Goal: Task Accomplishment & Management: Manage account settings

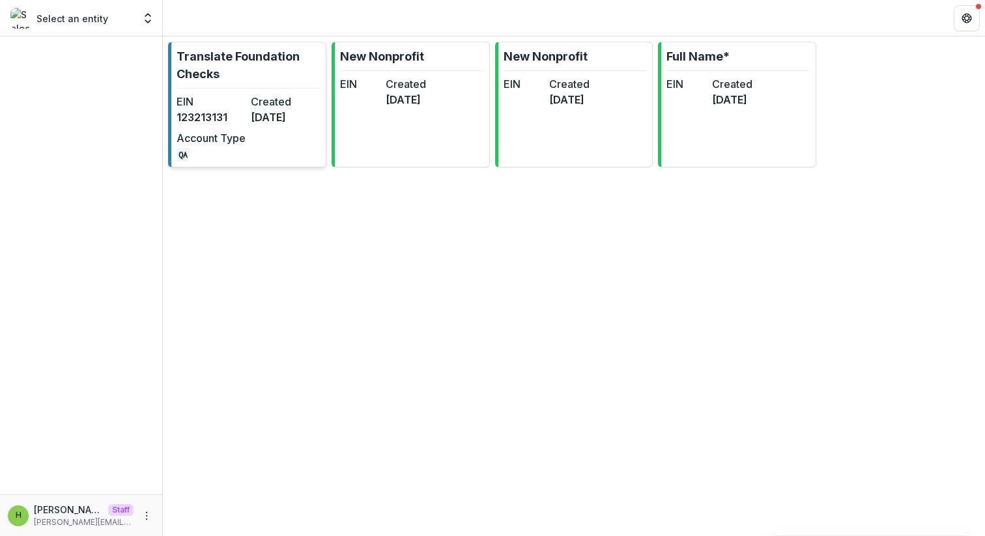
click at [283, 115] on dd "[DATE]" at bounding box center [285, 117] width 69 height 16
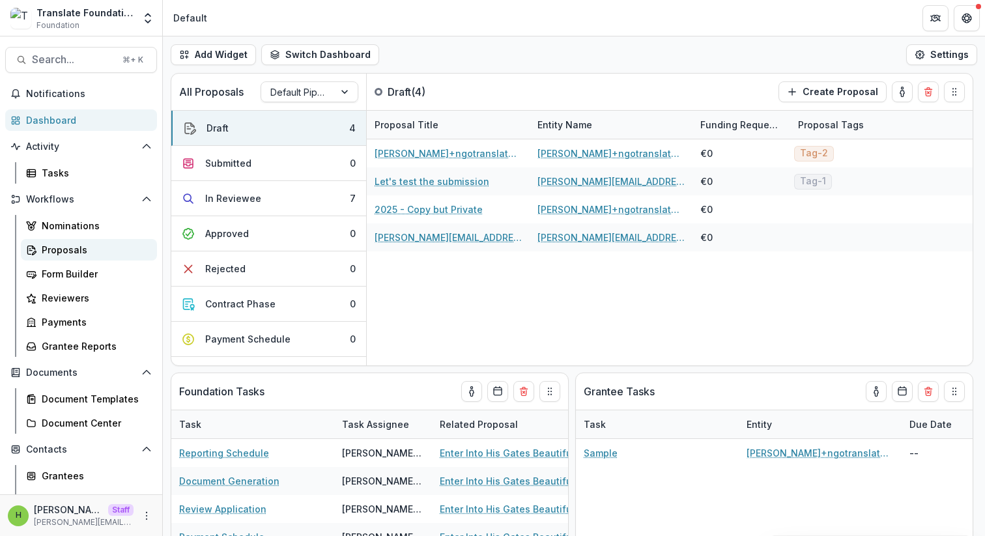
click at [51, 259] on link "Proposals" at bounding box center [89, 249] width 136 height 21
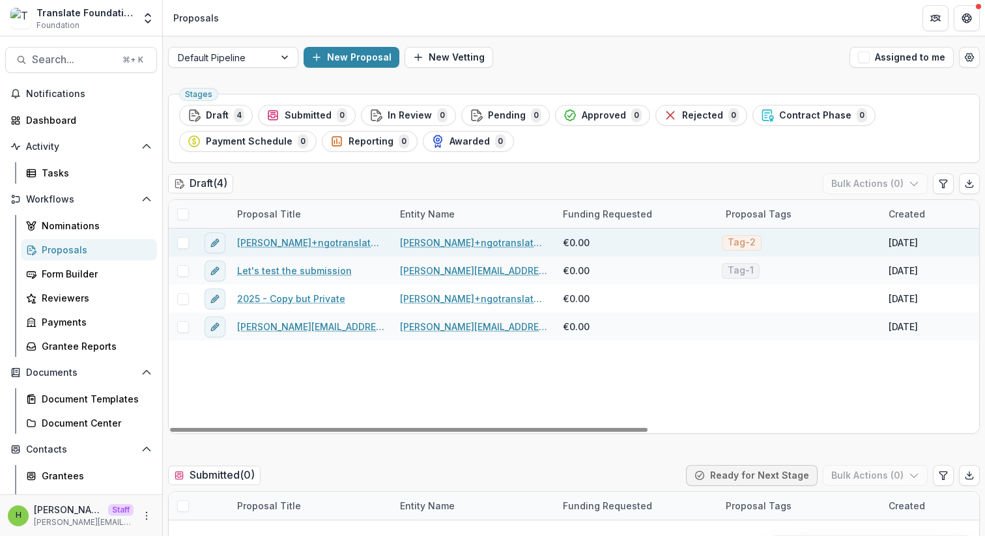
click at [289, 244] on link "anveet+ngotranslatatetest NGO - 2025 - Copy but Private" at bounding box center [310, 243] width 147 height 14
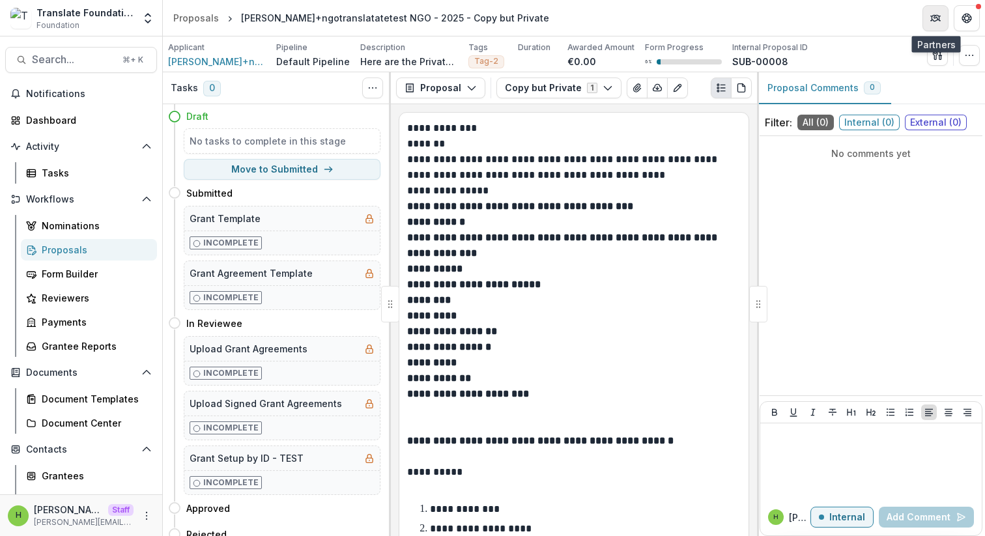
click at [928, 20] on button "Partners" at bounding box center [936, 18] width 26 height 26
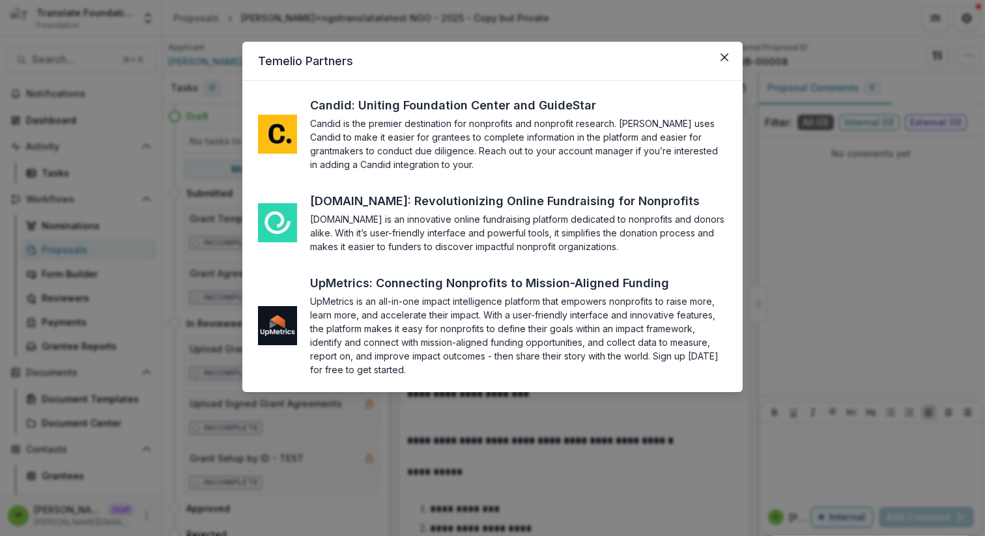
click at [618, 147] on section "Candid is the premier destination for nonprofits and nonprofit research. Temeli…" at bounding box center [518, 144] width 417 height 55
click at [724, 52] on button "Close" at bounding box center [724, 57] width 21 height 21
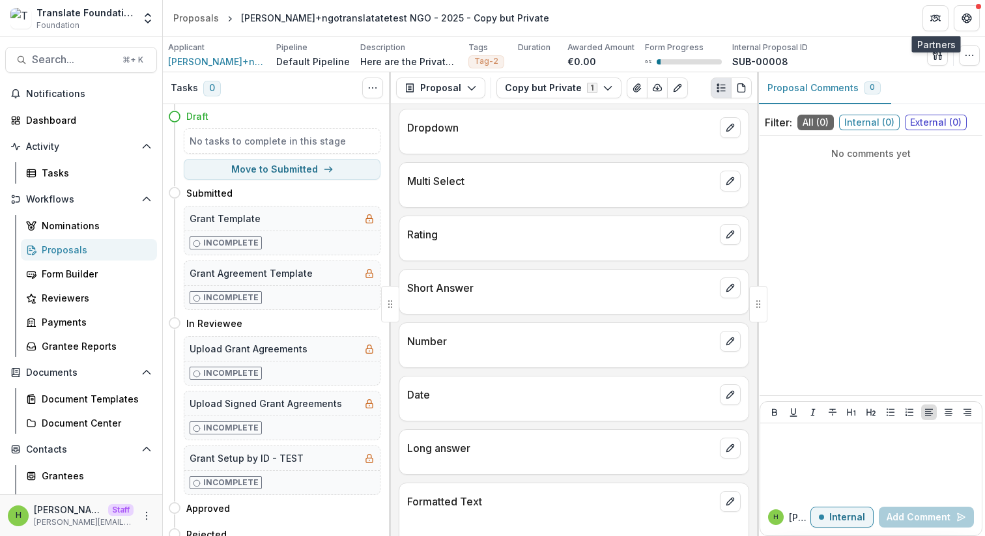
scroll to position [1308, 0]
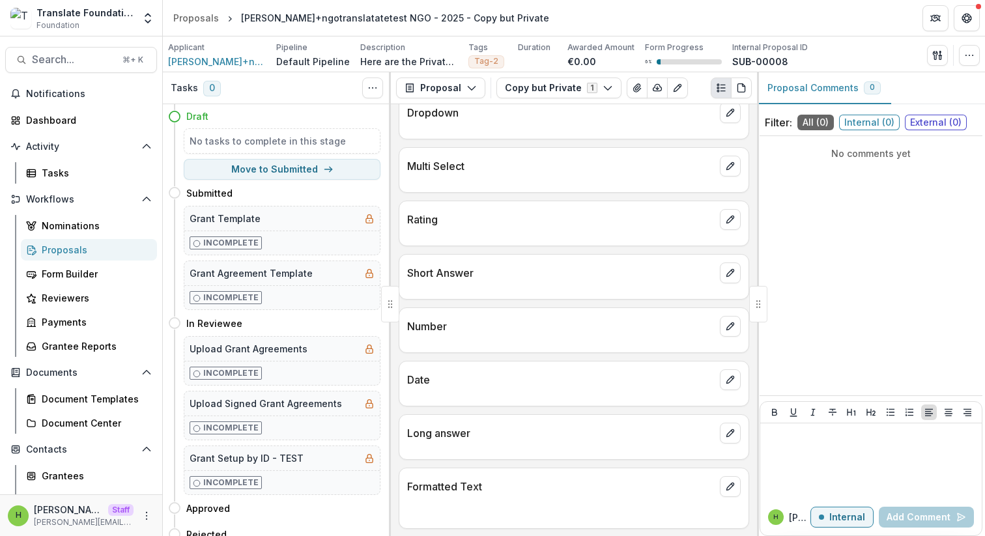
click at [48, 251] on div "Proposals" at bounding box center [94, 250] width 105 height 14
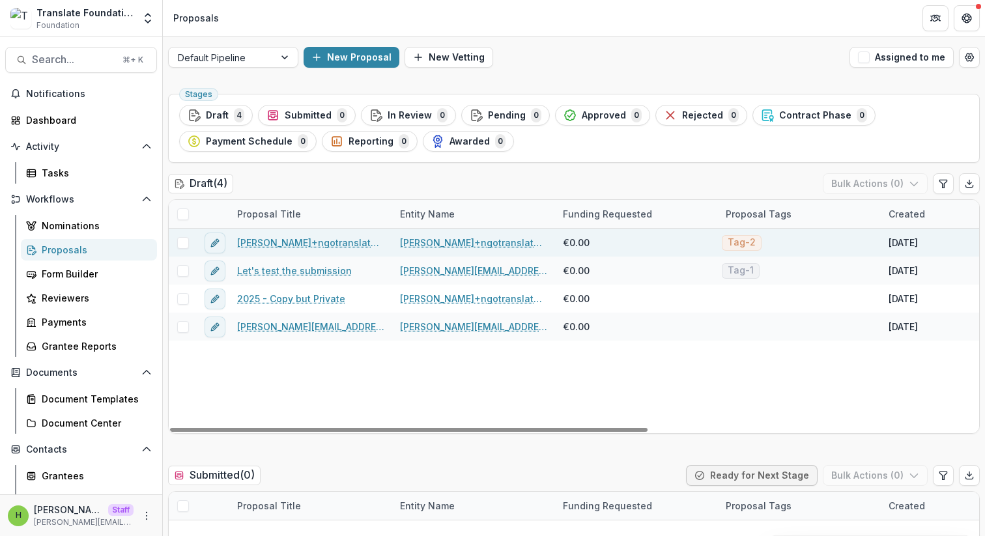
click at [181, 241] on span at bounding box center [183, 243] width 12 height 12
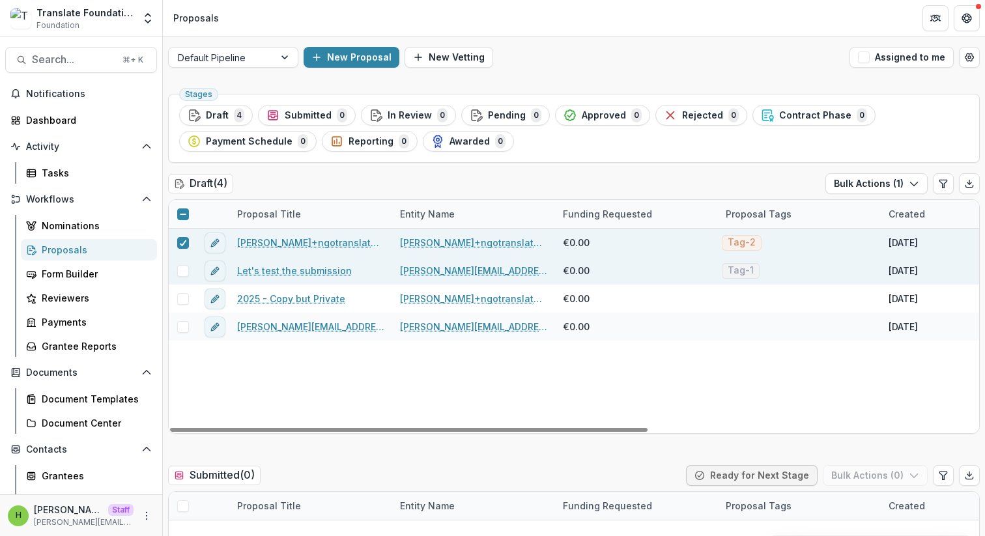
click at [181, 273] on span at bounding box center [183, 271] width 12 height 12
click at [880, 188] on button "Bulk Actions ( 2 )" at bounding box center [875, 183] width 104 height 21
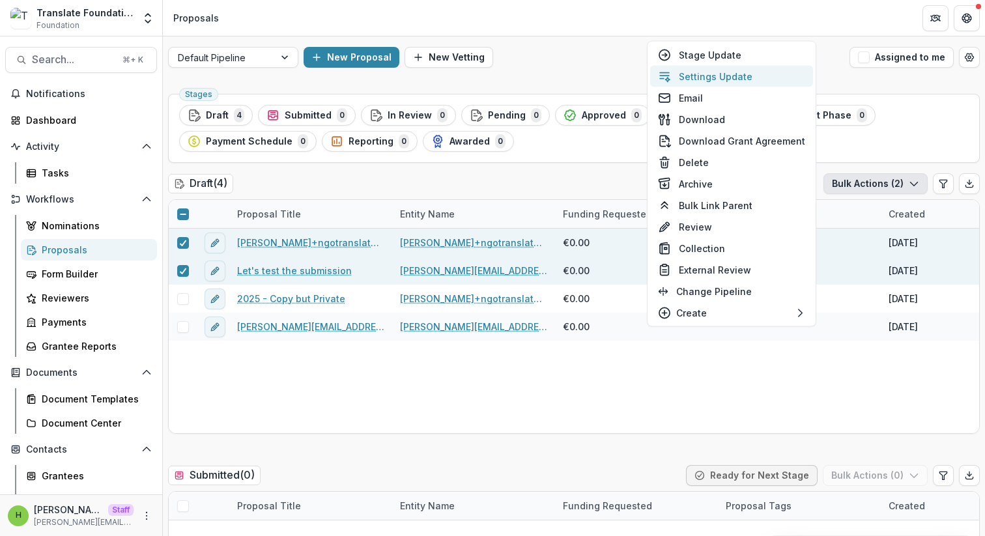
click at [727, 77] on button "Settings Update" at bounding box center [731, 76] width 163 height 21
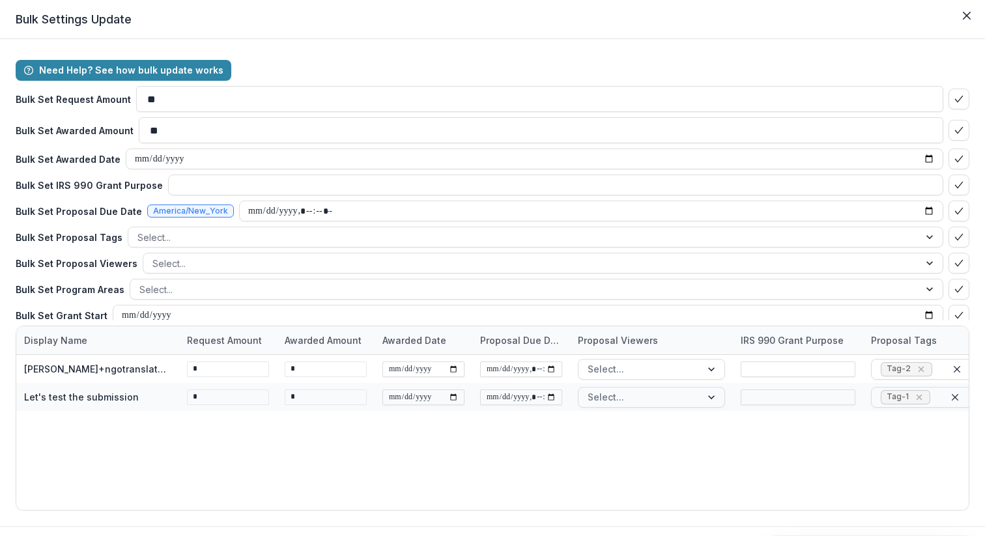
scroll to position [57, 0]
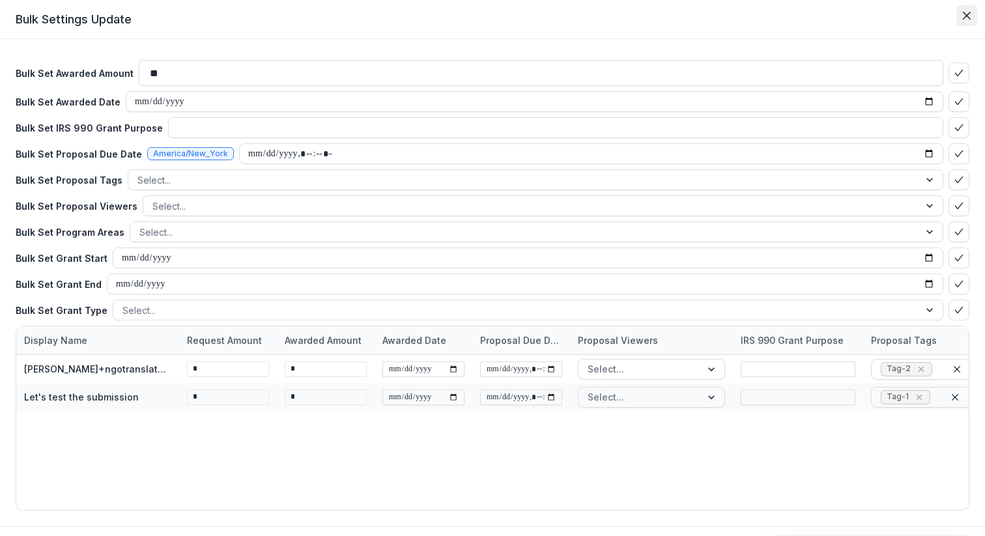
click at [967, 20] on button "Close" at bounding box center [966, 15] width 21 height 21
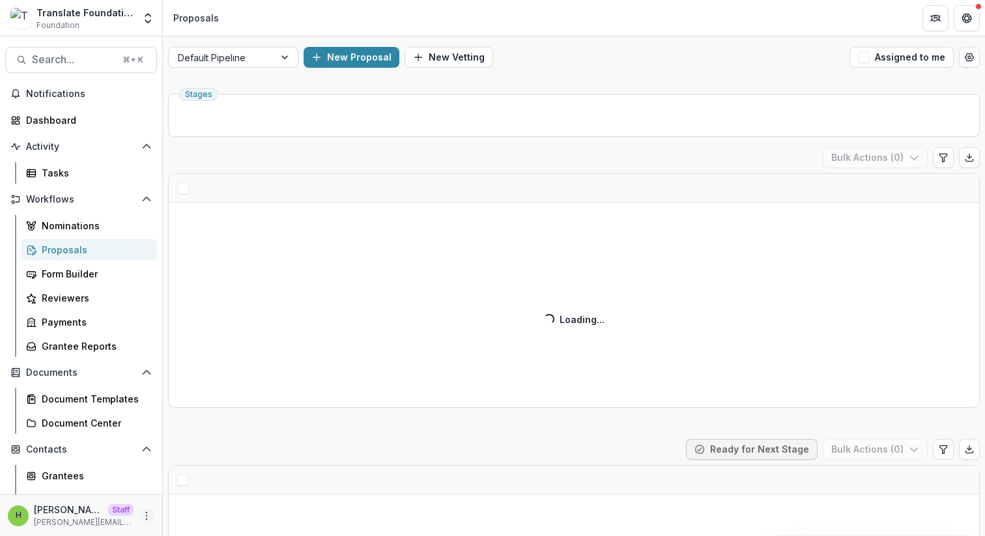
click at [141, 511] on icon "More" at bounding box center [146, 516] width 10 height 10
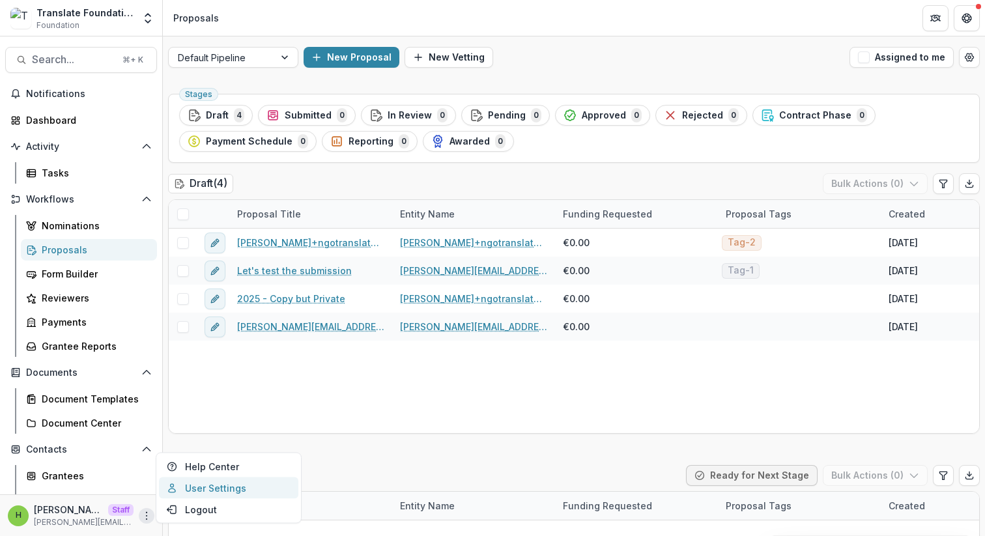
click at [176, 485] on icon at bounding box center [172, 488] width 10 height 10
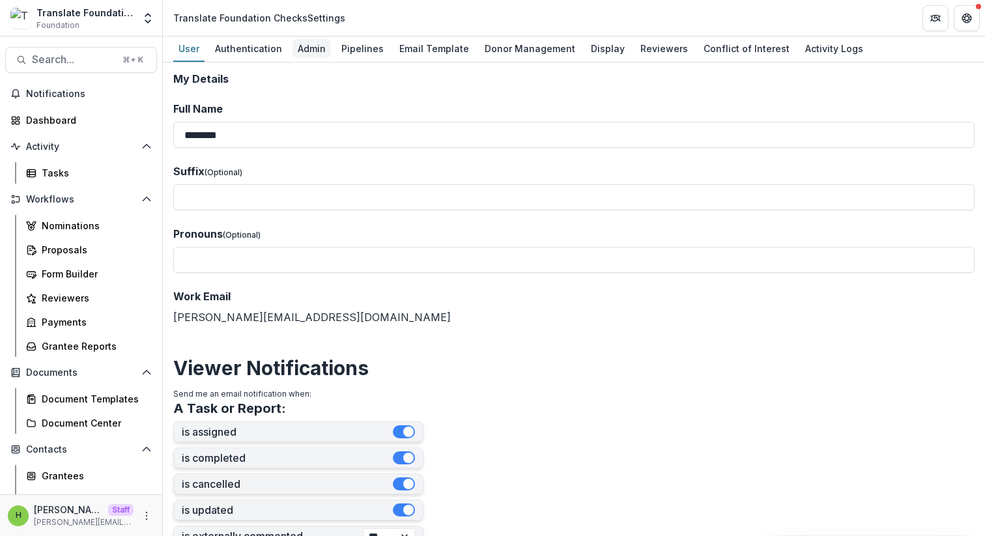
click at [302, 45] on div "Admin" at bounding box center [312, 48] width 38 height 19
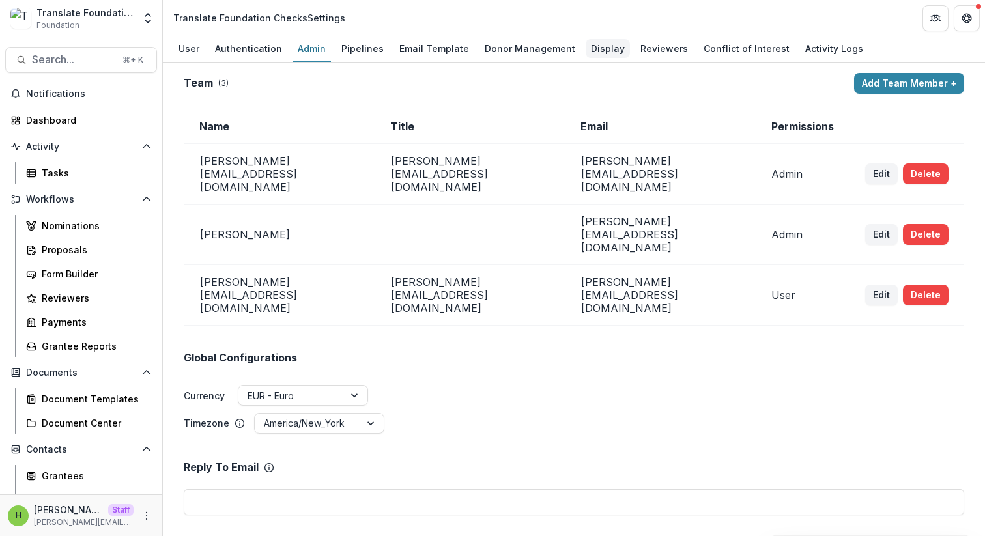
click at [595, 50] on div "Display" at bounding box center [608, 48] width 44 height 19
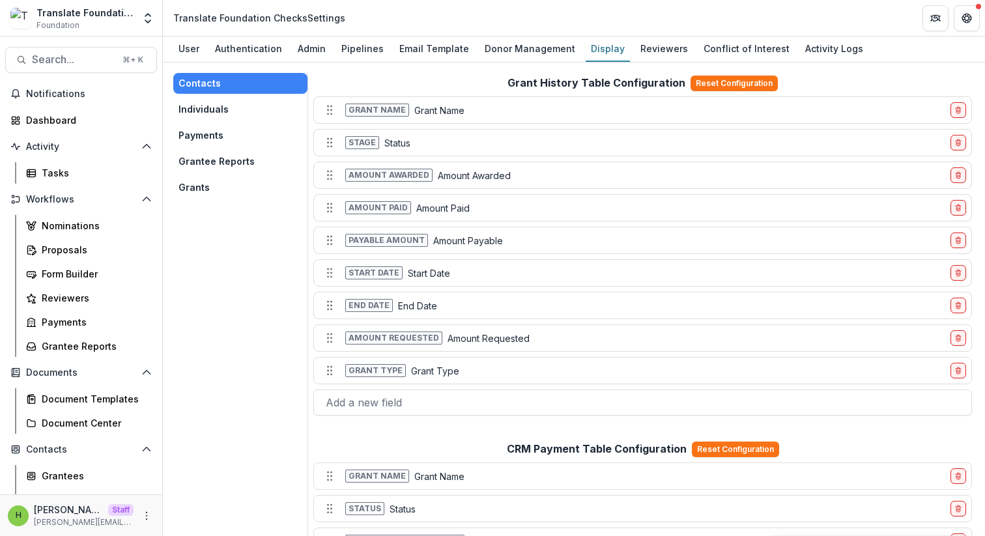
click at [209, 187] on button "Grants" at bounding box center [240, 187] width 134 height 21
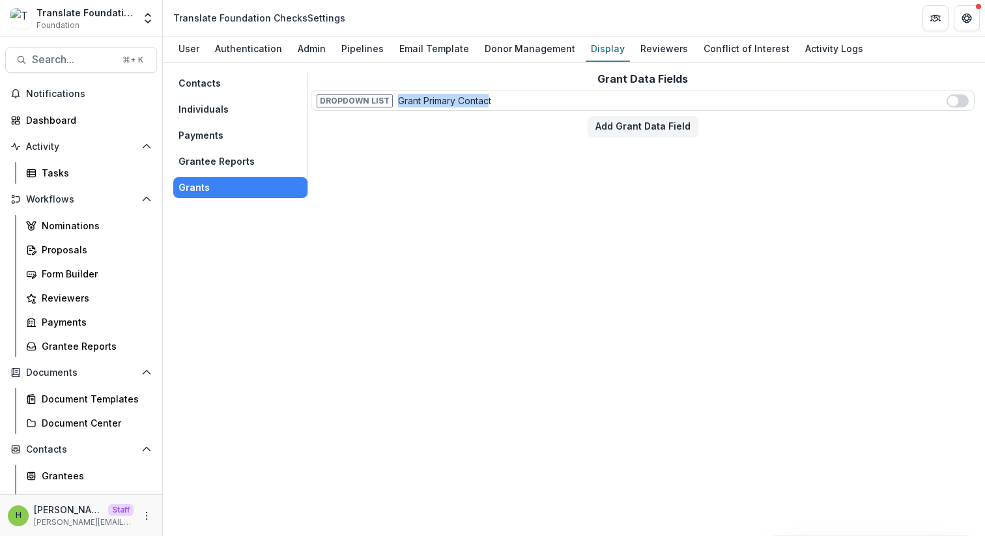
drag, startPoint x: 395, startPoint y: 100, endPoint x: 485, endPoint y: 98, distance: 89.9
click at [485, 98] on p "Grant Primary Contact" at bounding box center [444, 101] width 93 height 14
click at [959, 104] on span at bounding box center [958, 100] width 22 height 13
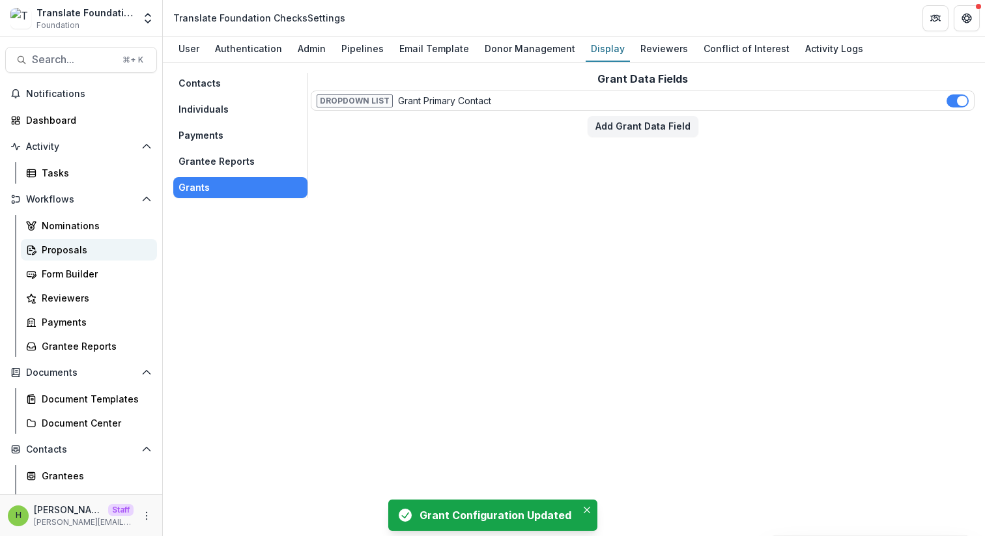
click at [66, 255] on div "Proposals" at bounding box center [94, 250] width 105 height 14
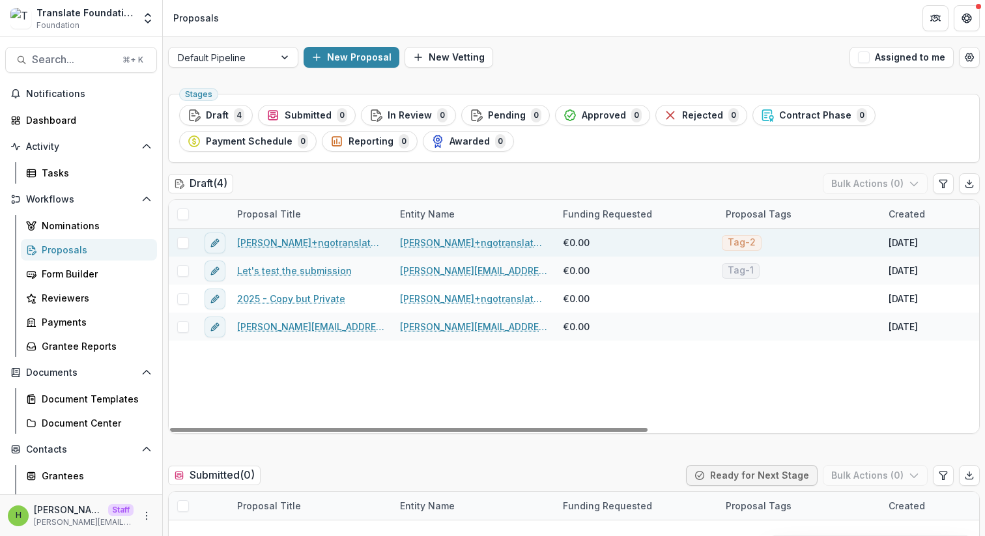
click at [183, 243] on span at bounding box center [183, 243] width 12 height 12
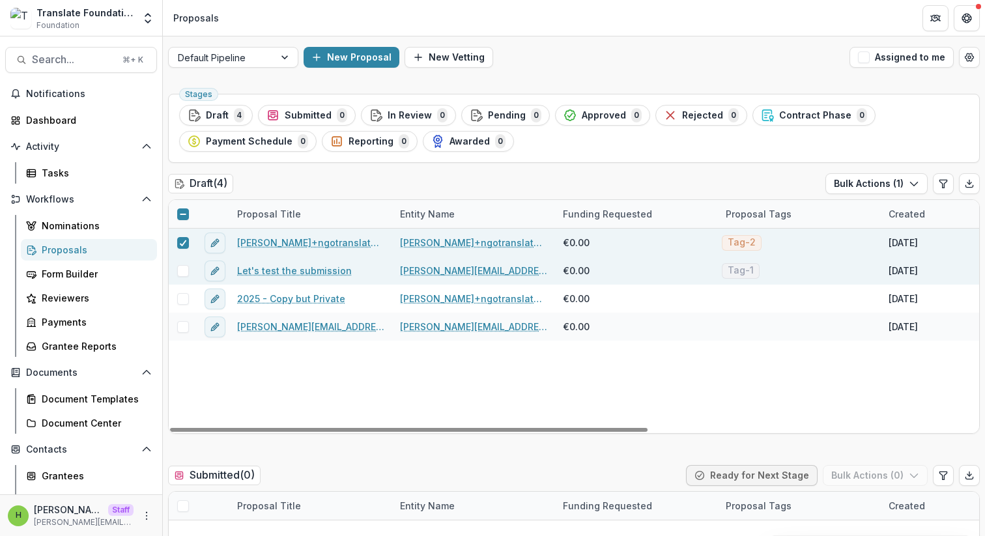
click at [183, 274] on span at bounding box center [183, 271] width 12 height 12
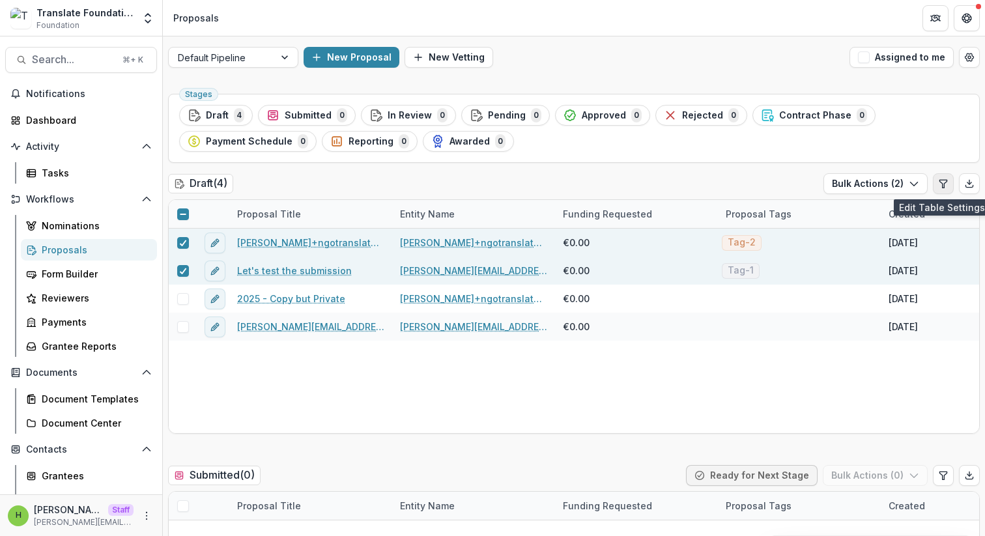
click at [938, 183] on icon "Edit table settings" at bounding box center [943, 184] width 10 height 10
select select "******"
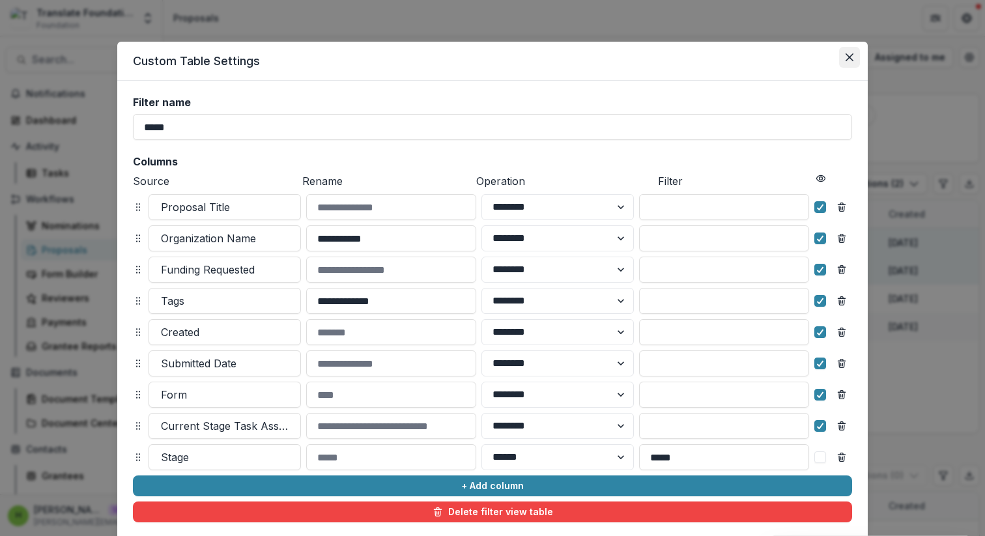
click at [848, 59] on icon "Close" at bounding box center [850, 57] width 8 height 8
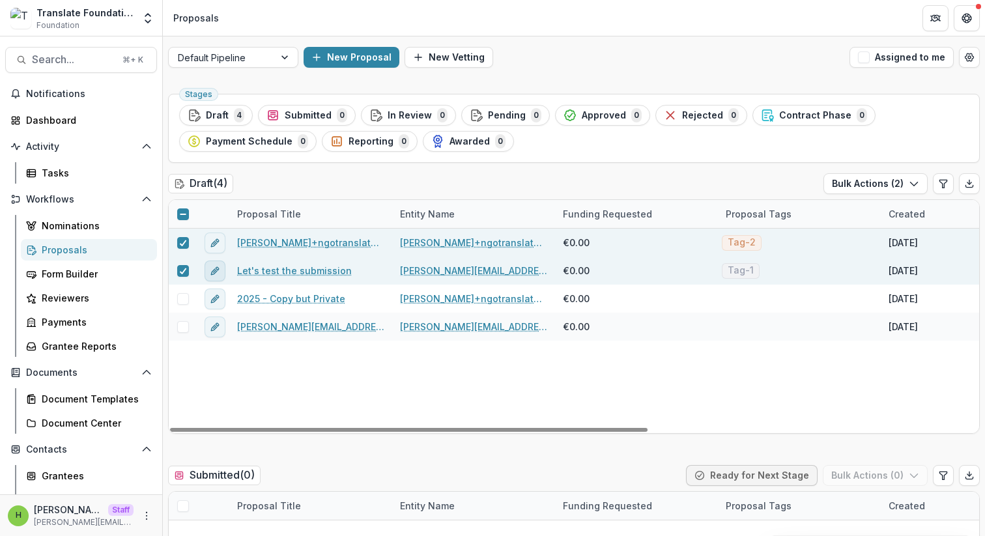
click at [213, 270] on icon "edit" at bounding box center [214, 271] width 6 height 6
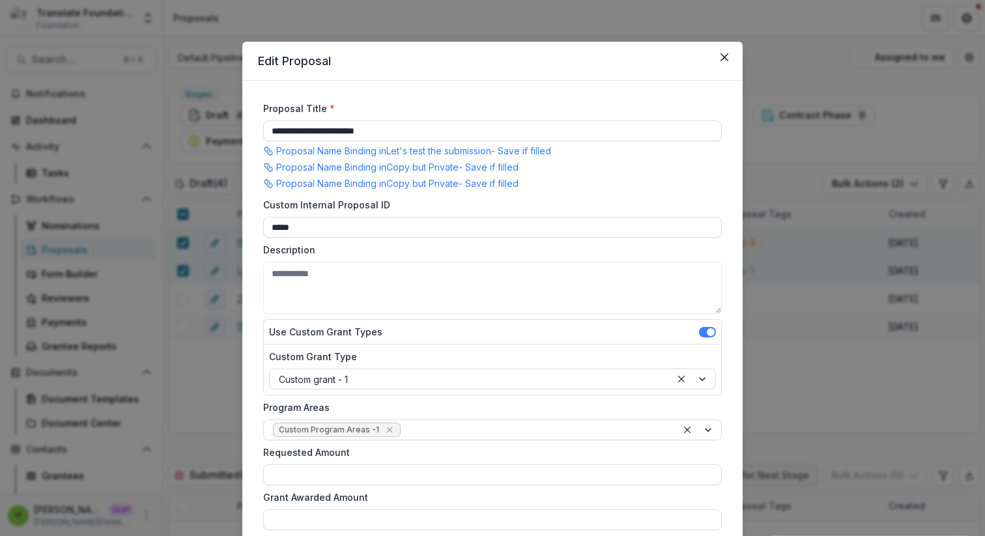
scroll to position [541, 0]
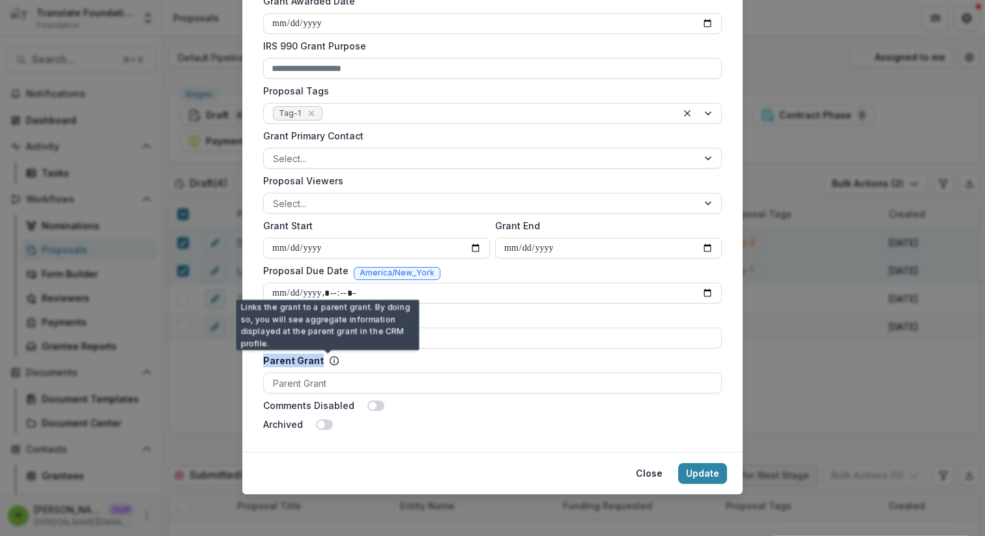
drag, startPoint x: 259, startPoint y: 360, endPoint x: 339, endPoint y: 358, distance: 80.2
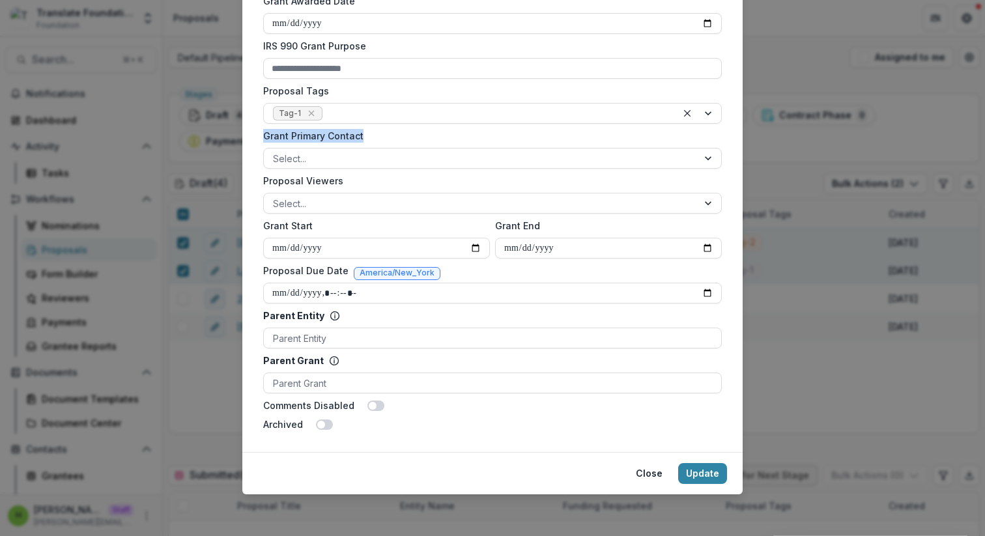
drag, startPoint x: 251, startPoint y: 135, endPoint x: 360, endPoint y: 132, distance: 108.2
click at [348, 145] on div "Grant Primary Contact Select..." at bounding box center [492, 149] width 459 height 40
click at [336, 150] on div at bounding box center [481, 158] width 416 height 16
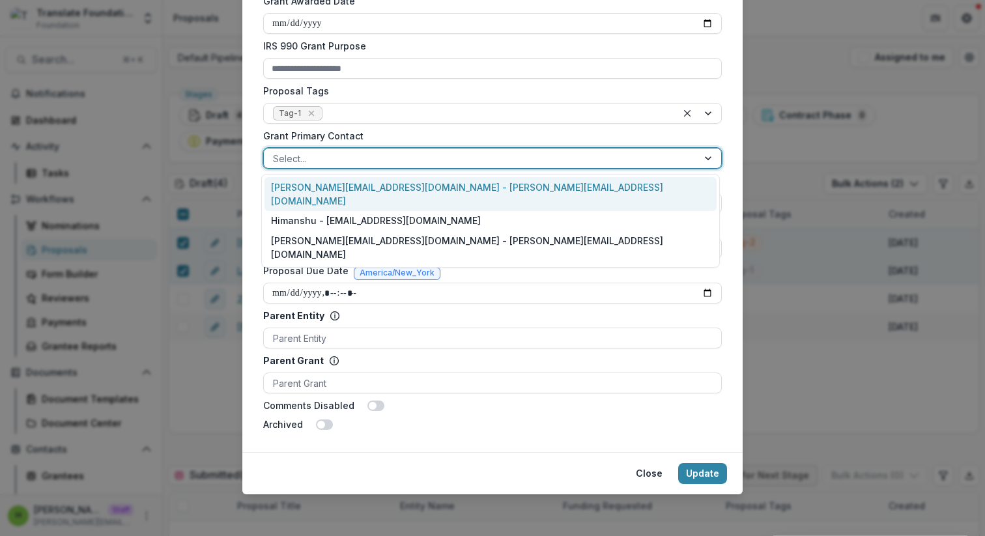
click at [379, 160] on div at bounding box center [481, 158] width 416 height 16
click at [388, 157] on div at bounding box center [481, 158] width 416 height 16
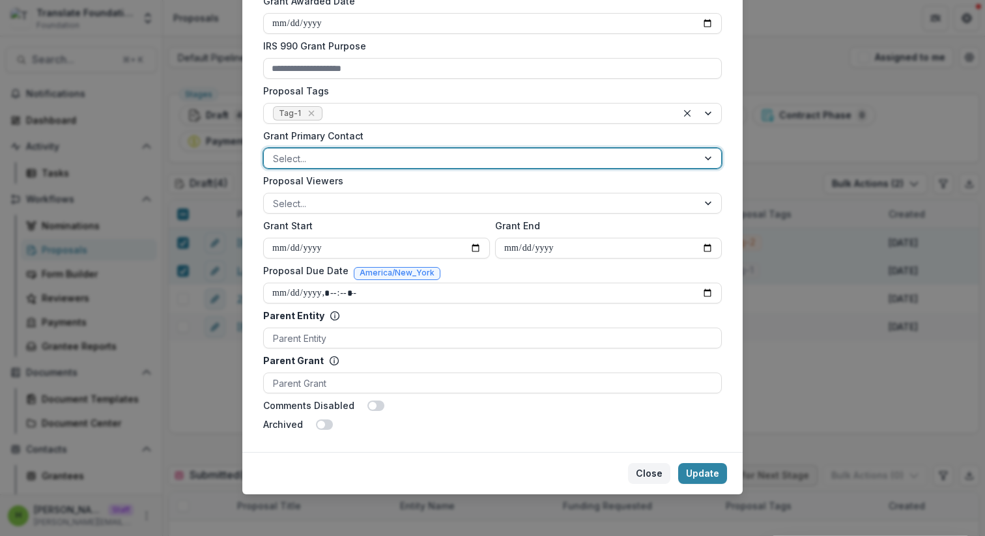
click at [649, 473] on button "Close" at bounding box center [649, 473] width 42 height 21
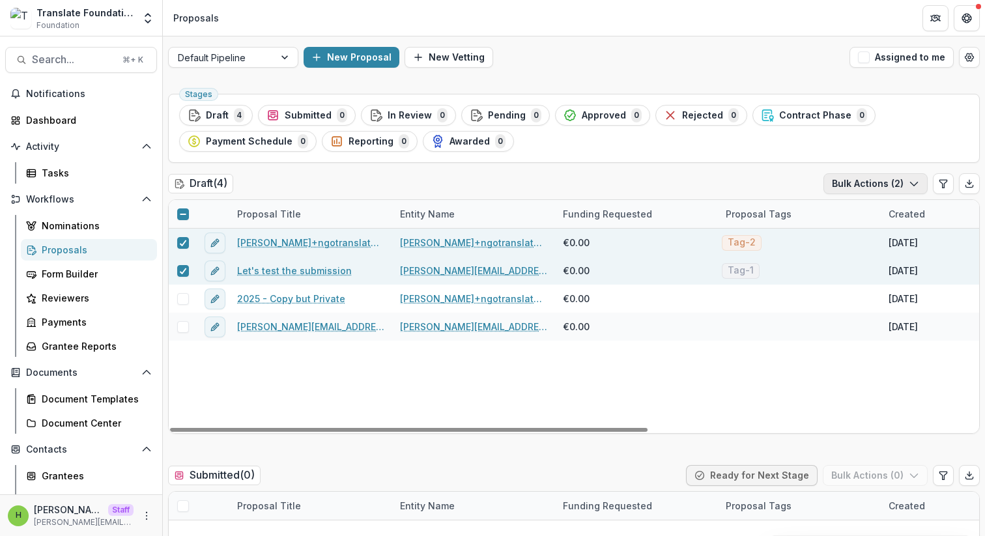
click at [889, 186] on button "Bulk Actions ( 2 )" at bounding box center [875, 183] width 104 height 21
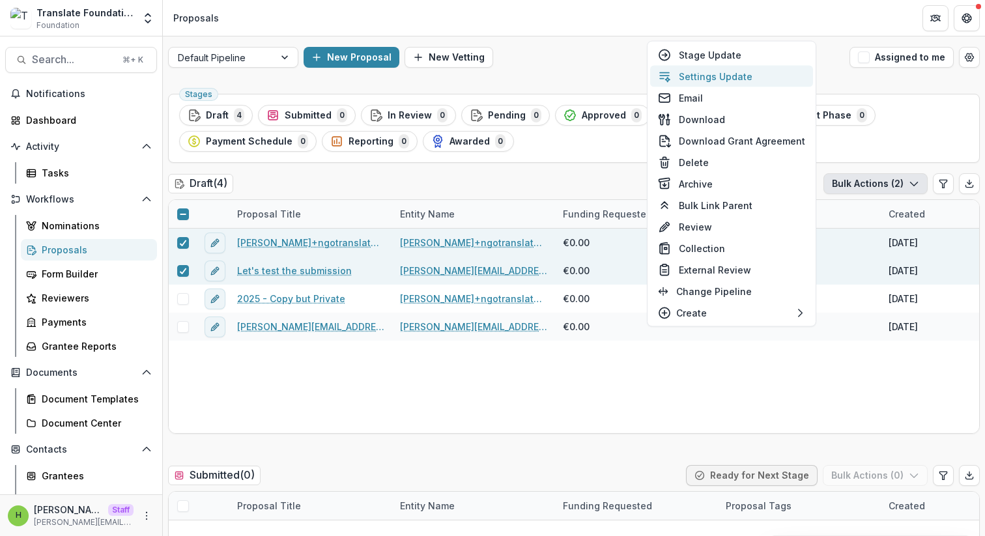
click at [743, 74] on button "Settings Update" at bounding box center [731, 76] width 163 height 21
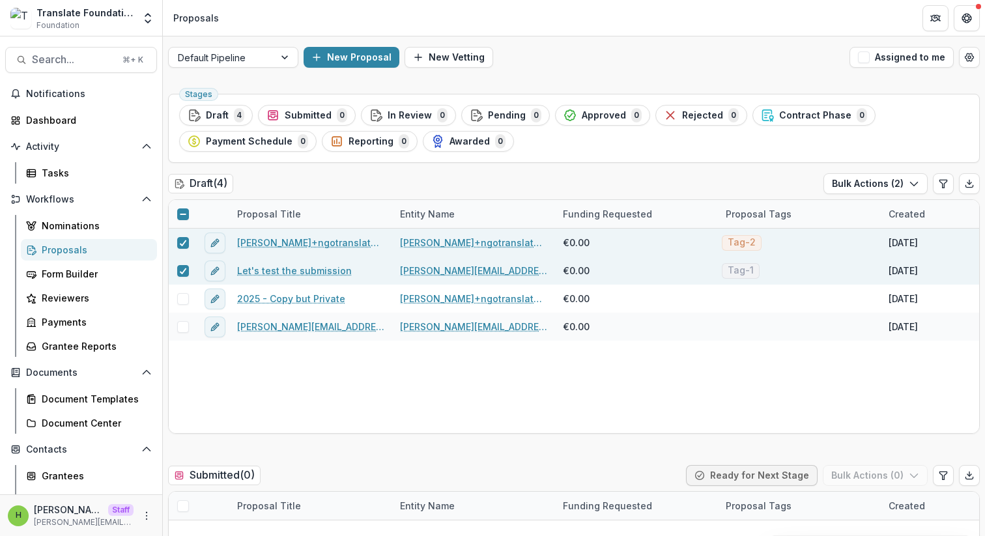
type input "**"
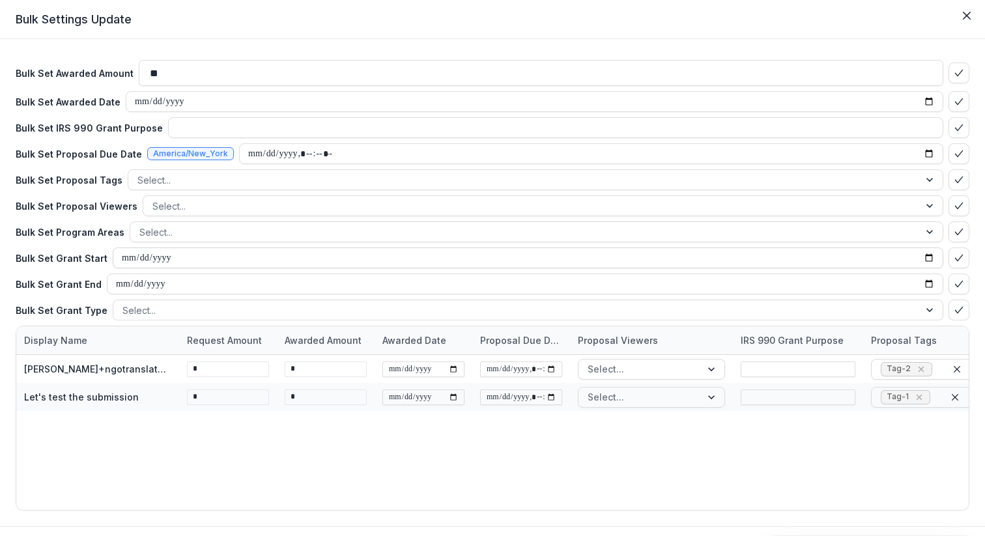
scroll to position [33, 0]
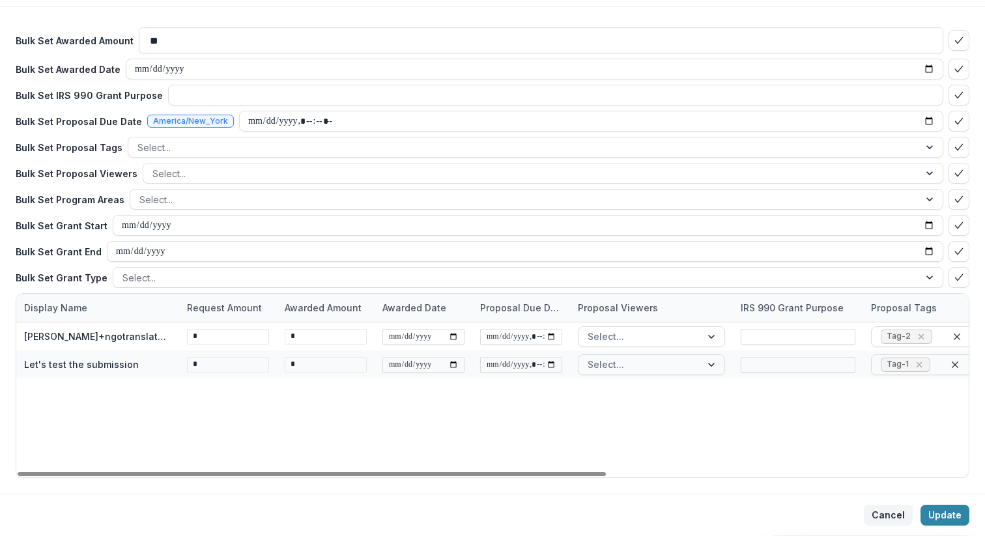
click at [874, 508] on button "Cancel" at bounding box center [888, 515] width 49 height 21
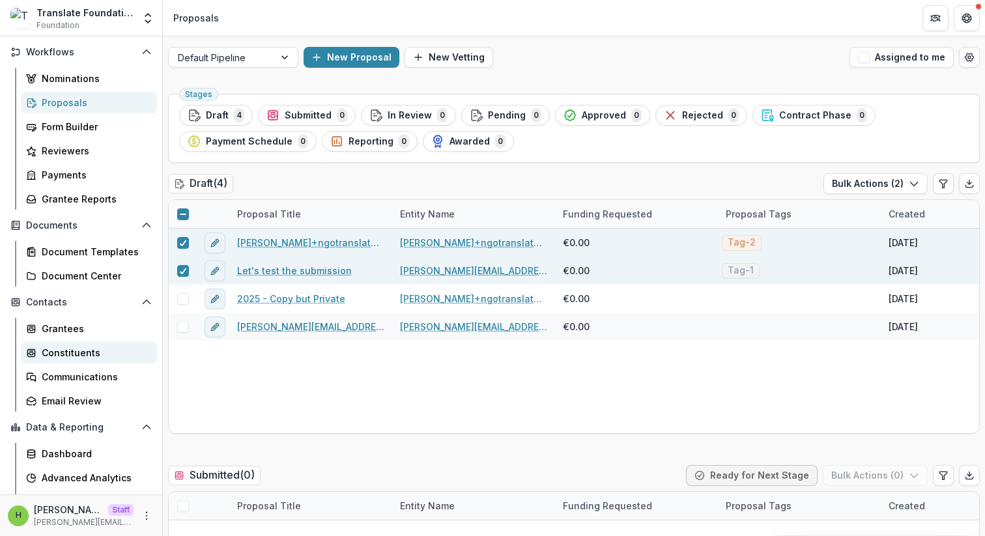
scroll to position [190, 0]
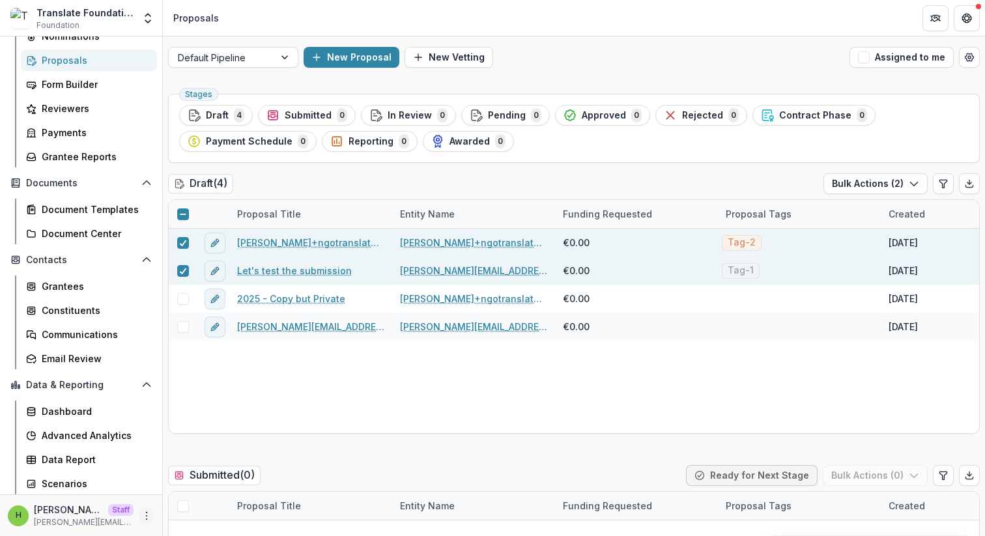
click at [141, 513] on icon "More" at bounding box center [146, 516] width 10 height 10
click at [212, 484] on link "User Settings" at bounding box center [228, 488] width 139 height 21
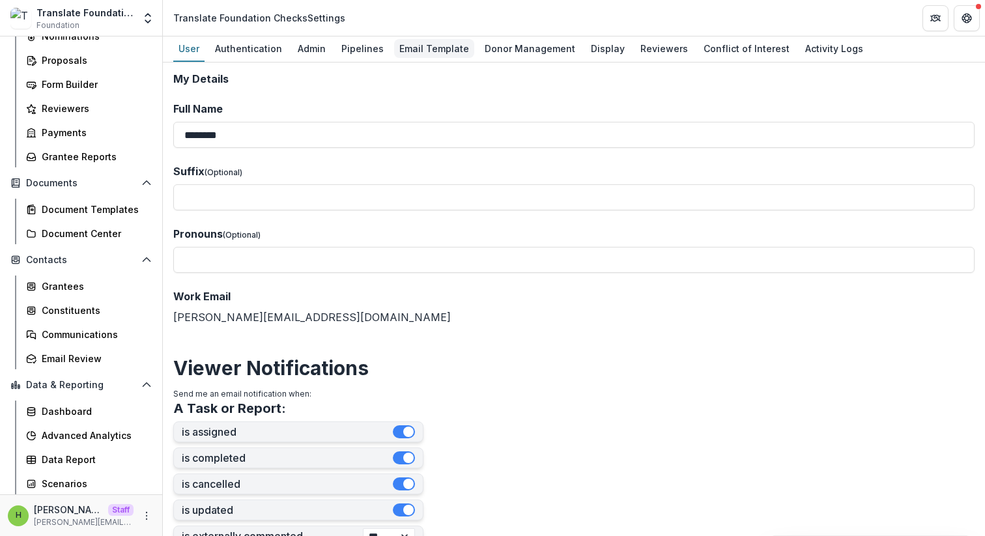
click at [431, 46] on div "Email Template" at bounding box center [434, 48] width 80 height 19
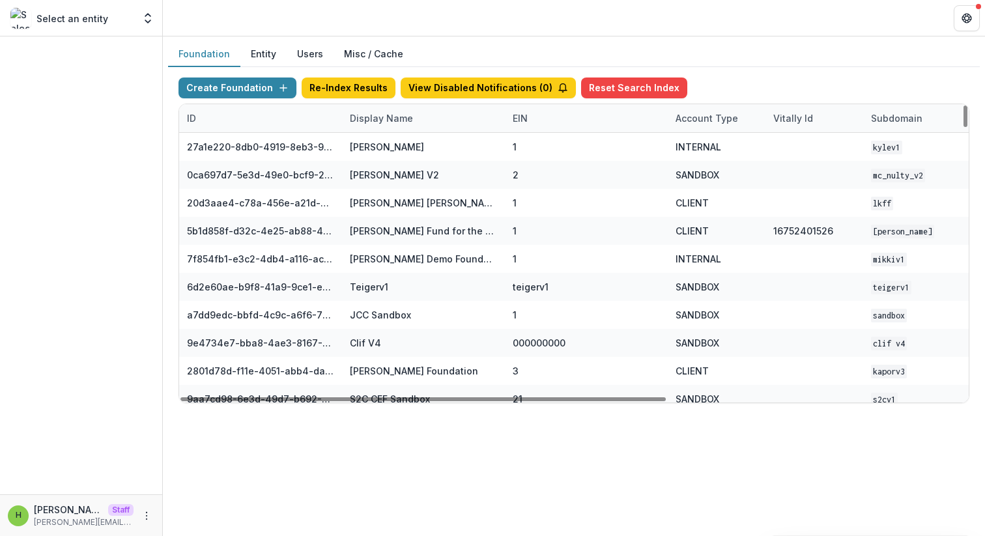
click at [391, 118] on div "Display Name" at bounding box center [381, 118] width 79 height 14
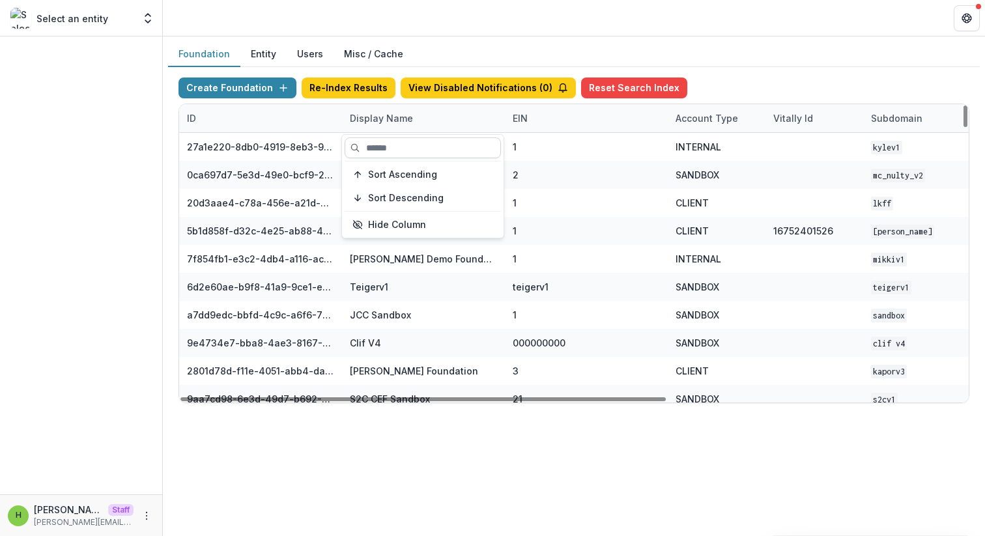
click at [402, 147] on input at bounding box center [423, 147] width 156 height 21
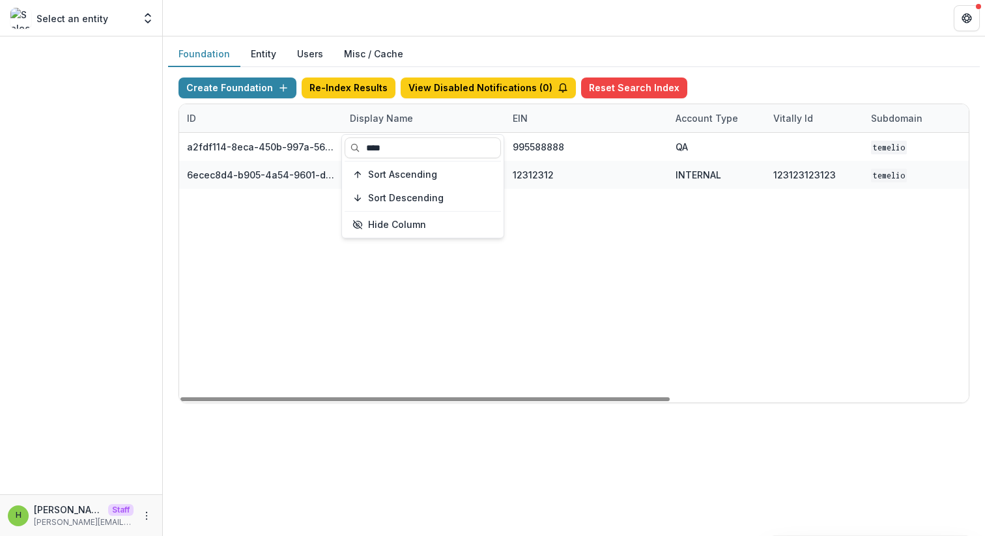
type input "****"
click at [556, 289] on div "a2fdf114-8eca-450b-997a-5646a98cec45 Himanshu 995588888 QA temelio Apr 10, 2025…" at bounding box center [814, 268] width 1270 height 270
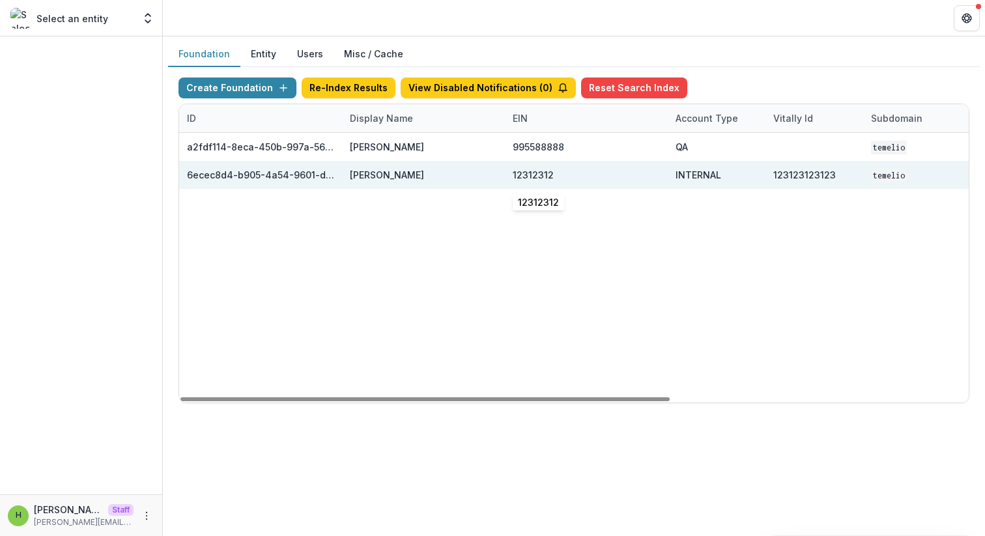
click at [610, 180] on div "12312312" at bounding box center [586, 175] width 147 height 28
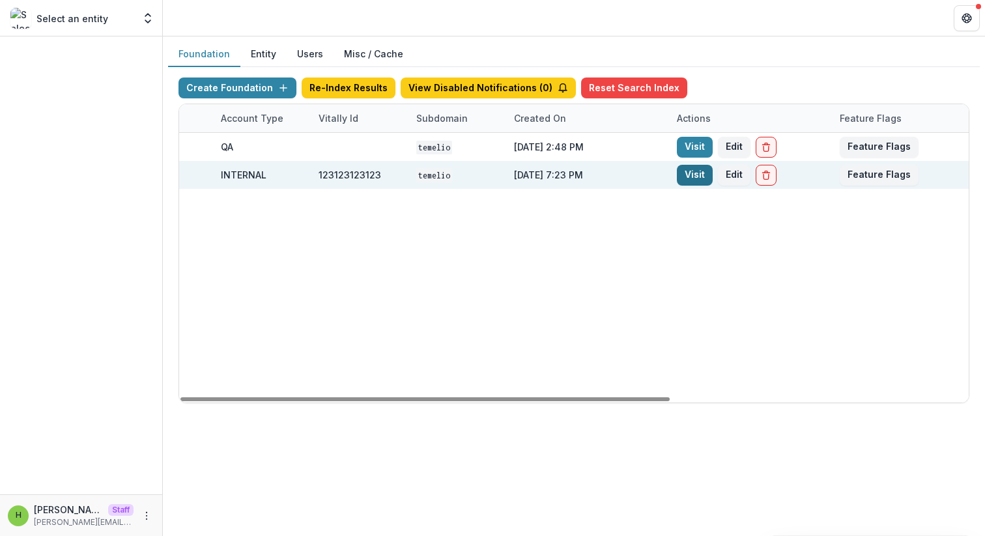
scroll to position [0, 481]
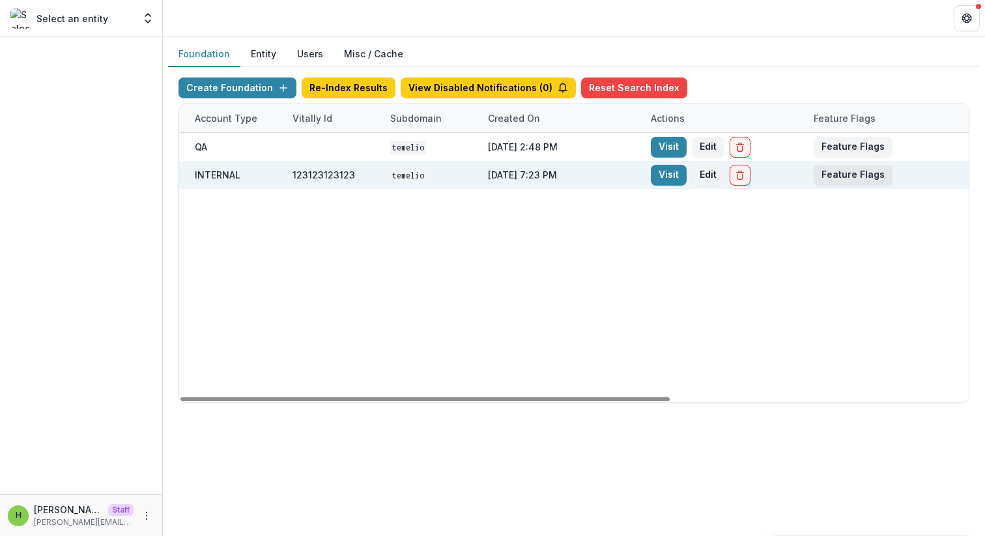
click at [863, 173] on button "Feature Flags" at bounding box center [853, 175] width 79 height 21
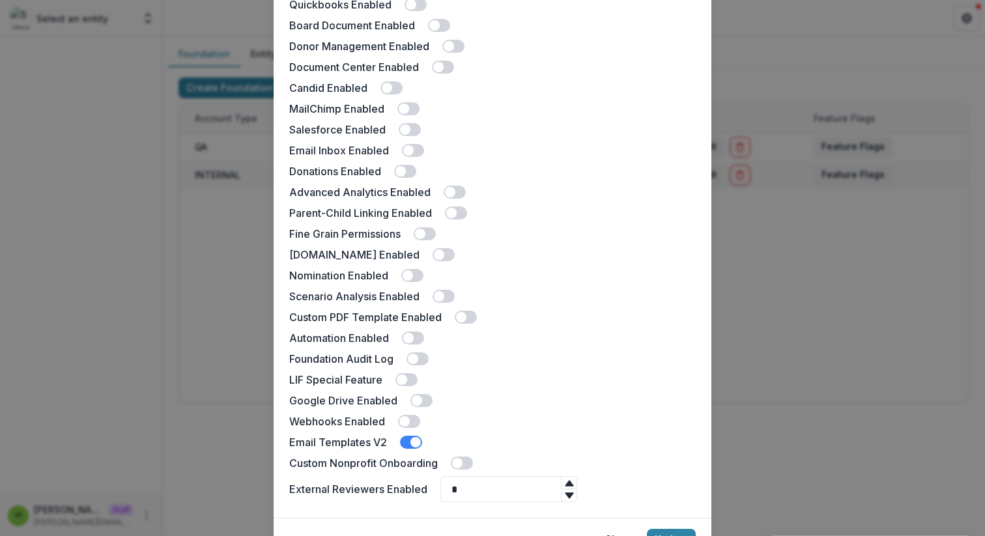
scroll to position [266, 0]
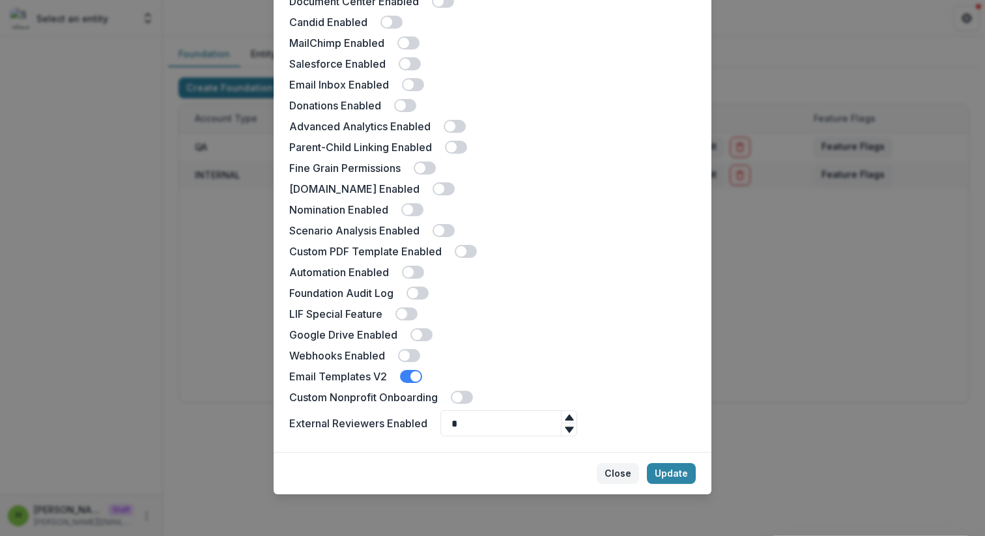
click at [601, 472] on button "Close" at bounding box center [618, 473] width 42 height 21
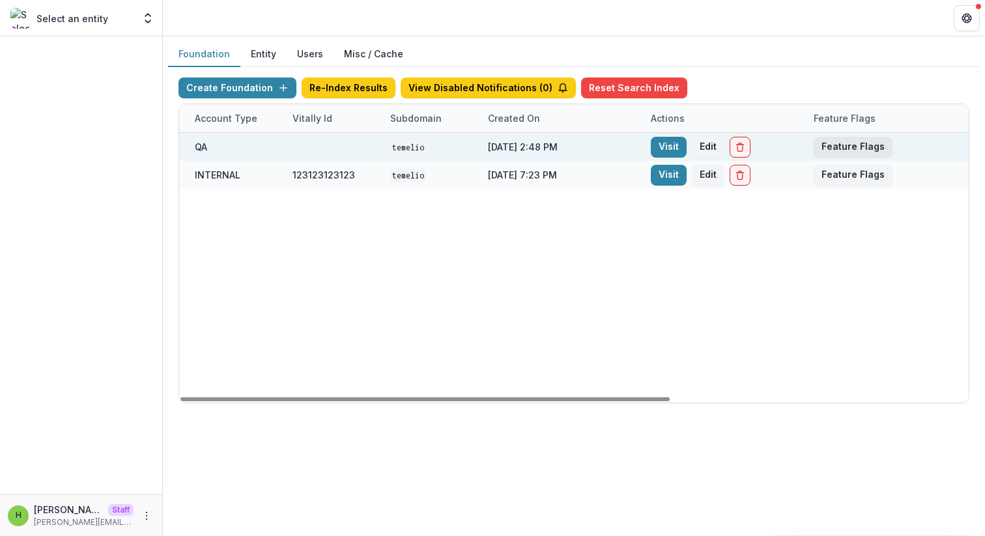
click at [854, 137] on button "Feature Flags" at bounding box center [853, 147] width 79 height 21
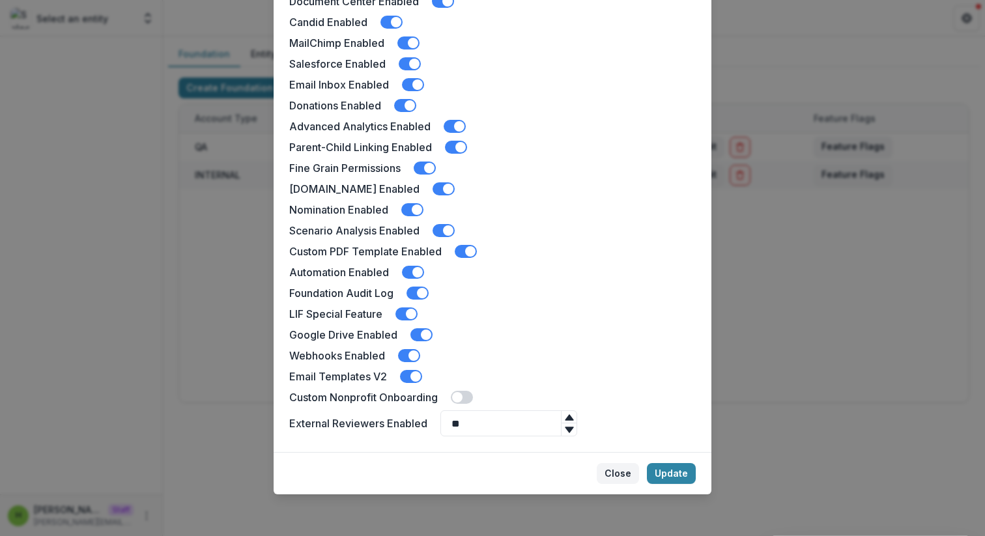
click at [614, 474] on button "Close" at bounding box center [618, 473] width 42 height 21
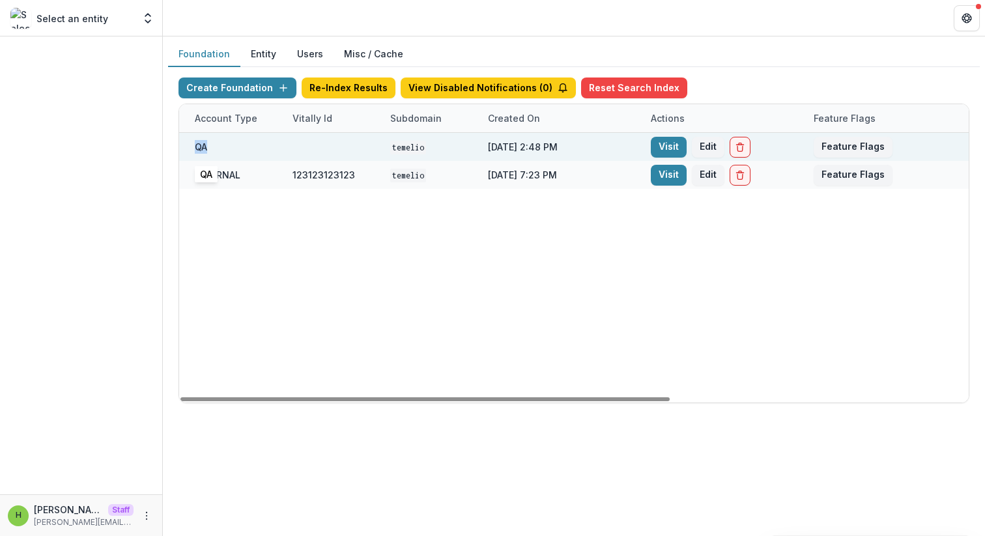
drag, startPoint x: 216, startPoint y: 145, endPoint x: 197, endPoint y: 145, distance: 18.9
click at [197, 145] on div "QA" at bounding box center [236, 147] width 82 height 28
click at [850, 149] on button "Feature Flags" at bounding box center [853, 147] width 79 height 21
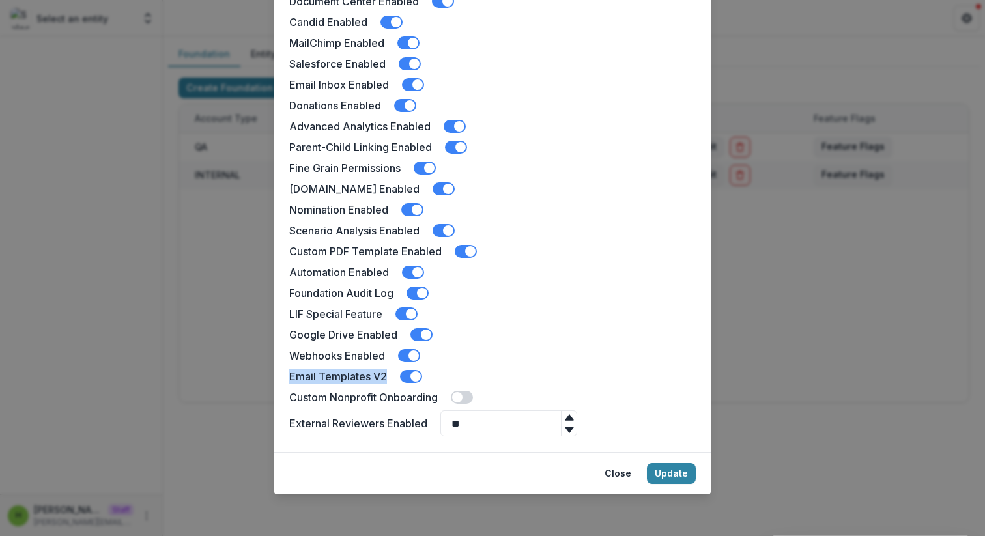
drag, startPoint x: 384, startPoint y: 372, endPoint x: 270, endPoint y: 372, distance: 114.7
click at [270, 372] on div "Himanshu Feature Flags Docusign Enabled Landing Page Enabled Multiple Pipelines…" at bounding box center [492, 268] width 985 height 536
click at [605, 474] on button "Close" at bounding box center [618, 473] width 42 height 21
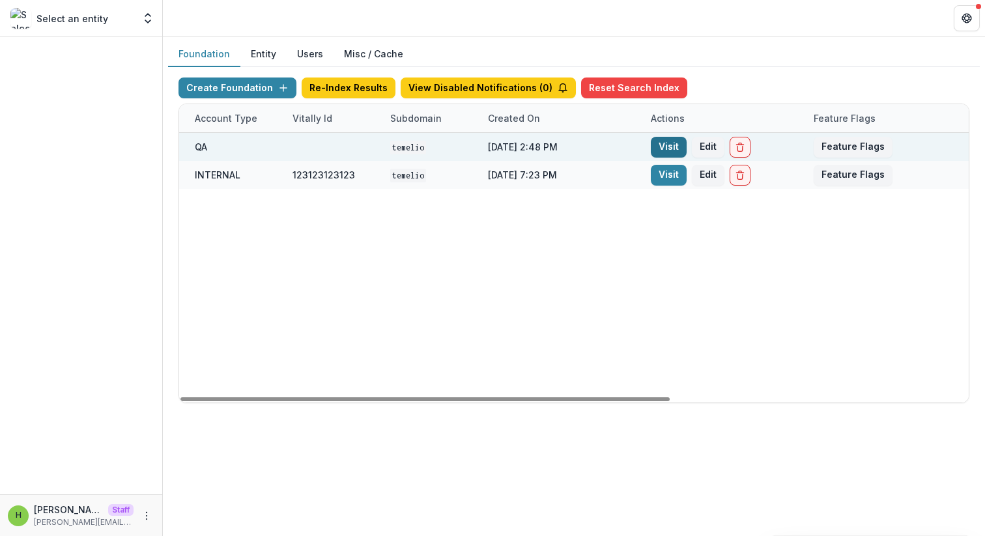
click at [666, 138] on link "Visit" at bounding box center [669, 147] width 36 height 21
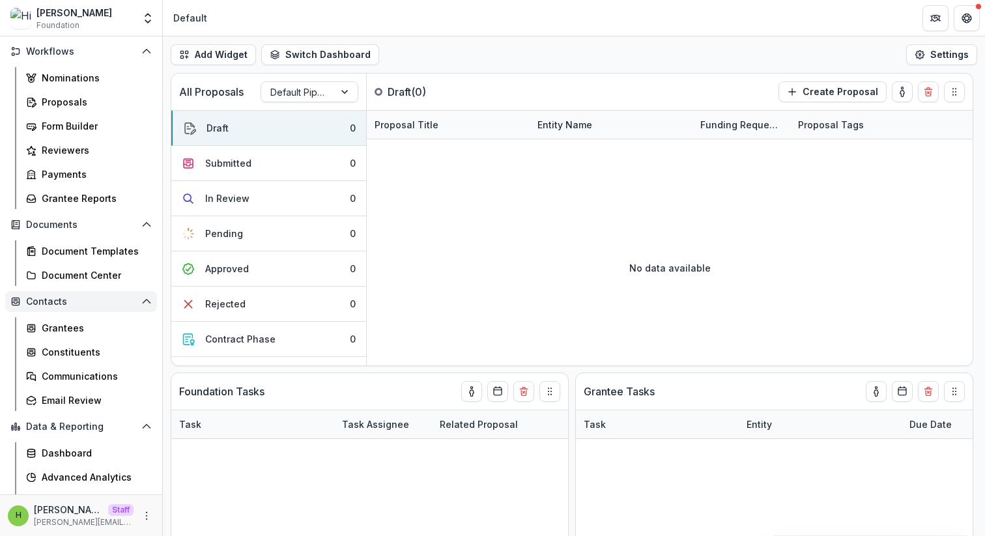
scroll to position [190, 0]
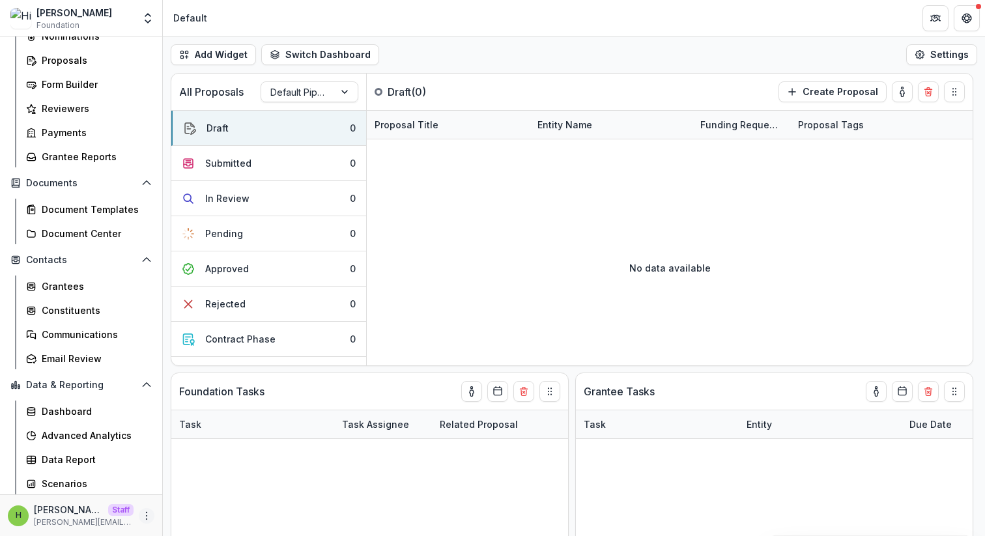
click at [141, 514] on icon "More" at bounding box center [146, 516] width 10 height 10
click at [195, 483] on link "User Settings" at bounding box center [228, 488] width 139 height 21
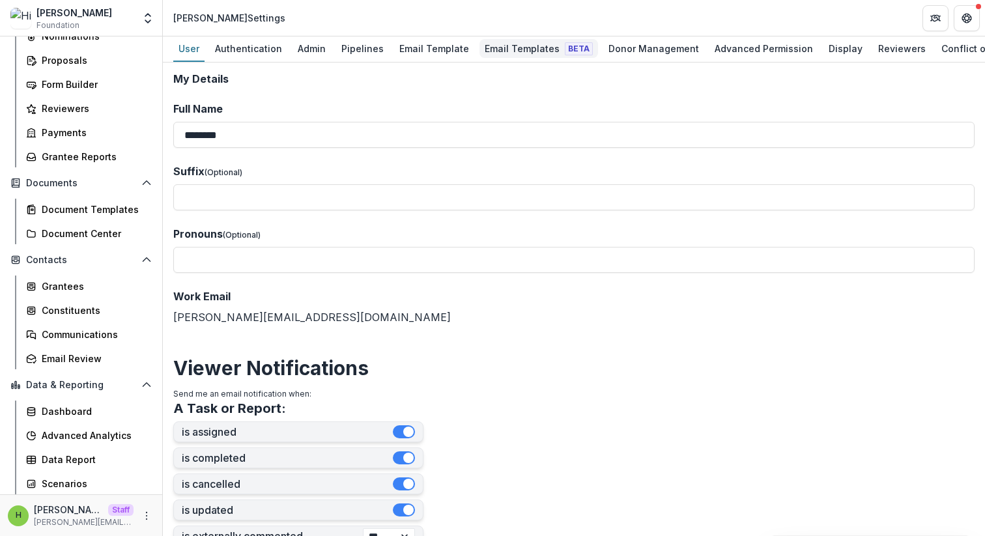
click at [504, 42] on div "Email Templates Beta" at bounding box center [539, 48] width 119 height 19
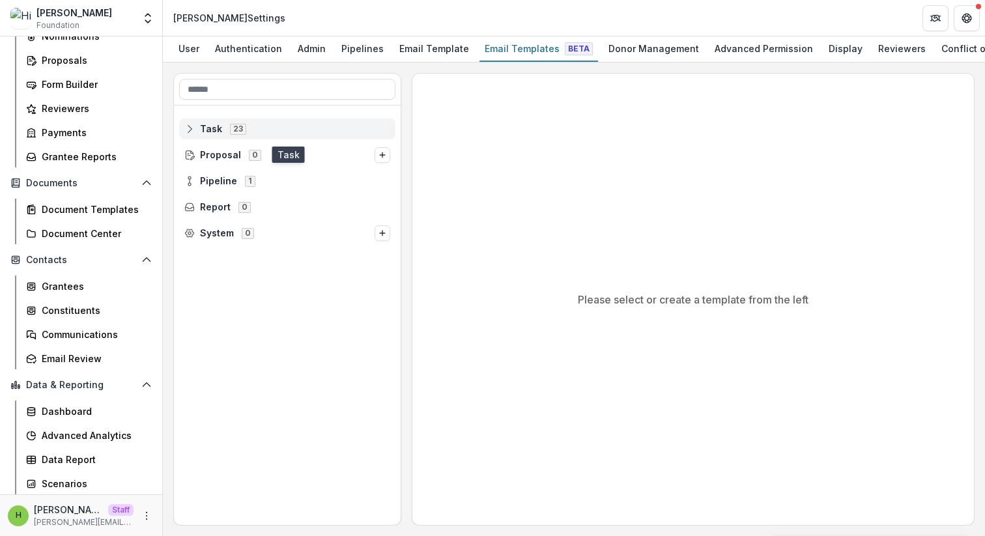
click at [300, 132] on span "Task 23" at bounding box center [287, 128] width 206 height 11
